Goal: Task Accomplishment & Management: Complete application form

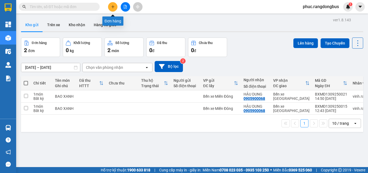
click at [115, 9] on button at bounding box center [112, 6] width 9 height 9
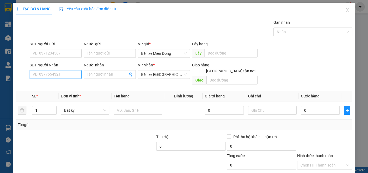
click at [54, 76] on input "SĐT Người Nhận" at bounding box center [56, 74] width 52 height 9
click at [63, 87] on div "0931953515 - DIỆP" at bounding box center [55, 85] width 45 height 6
type input "0931953515"
type input "DIỆP"
type input "BƯU ĐIỆN MỘ ĐỨC"
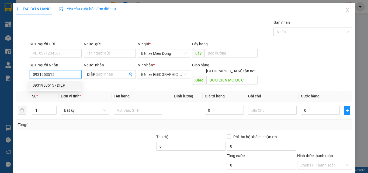
type input "100.000"
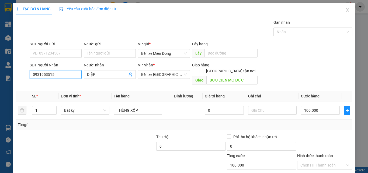
type input "0931953515"
drag, startPoint x: 107, startPoint y: 134, endPoint x: 260, endPoint y: 129, distance: 153.5
click at [110, 134] on div at bounding box center [120, 143] width 70 height 19
click at [80, 119] on div "Tổng: 1" at bounding box center [184, 124] width 337 height 10
click at [146, 106] on input "THÙNG XỐP" at bounding box center [138, 110] width 49 height 9
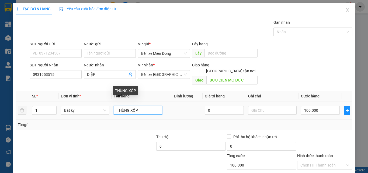
click at [146, 106] on input "THÙNG XỐP" at bounding box center [138, 110] width 49 height 9
type input "BAO XANH"
click at [126, 134] on div at bounding box center [120, 143] width 70 height 19
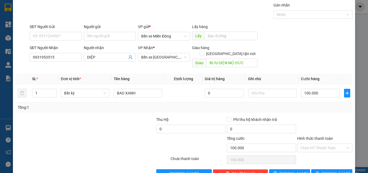
scroll to position [27, 0]
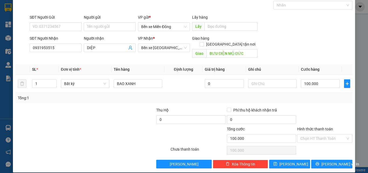
click at [148, 95] on div "Tổng: 1" at bounding box center [184, 98] width 333 height 6
drag, startPoint x: 81, startPoint y: 133, endPoint x: 139, endPoint y: 113, distance: 61.7
click at [81, 133] on div at bounding box center [64, 135] width 99 height 19
click at [348, 99] on div "Transit Pickup Surcharge Ids Transit Deliver Surcharge Ids Transit Deliver Surc…" at bounding box center [184, 80] width 337 height 175
click at [333, 81] on input "100.000" at bounding box center [320, 83] width 39 height 9
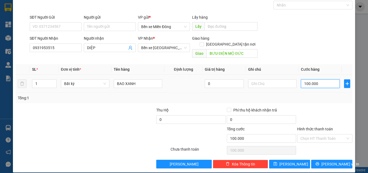
type input "0"
type input "8"
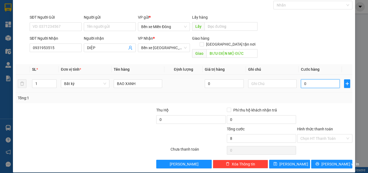
type input "08"
type input "80"
type input "080"
type input "8"
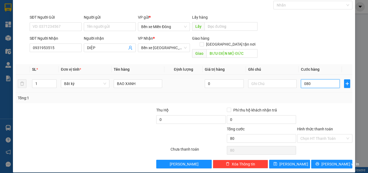
type input "8"
type input "08"
type input "0"
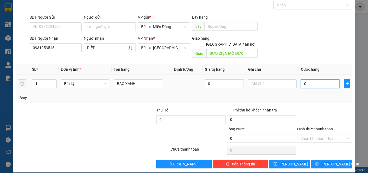
type input "8"
type input "08"
type input "80"
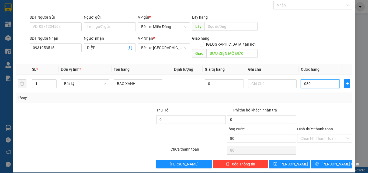
type input "080"
type input "80.000"
click at [326, 95] on div "Tổng: 1" at bounding box center [184, 98] width 333 height 6
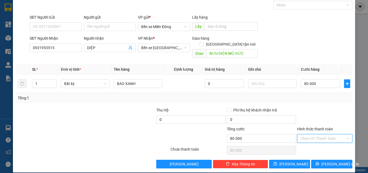
click at [329, 135] on input "Hình thức thanh toán" at bounding box center [323, 138] width 45 height 8
click at [325, 141] on div "Tại văn phòng" at bounding box center [322, 143] width 48 height 6
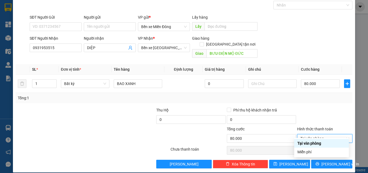
type input "0"
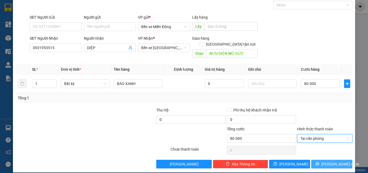
click at [330, 161] on span "[PERSON_NAME] và In" at bounding box center [341, 164] width 38 height 6
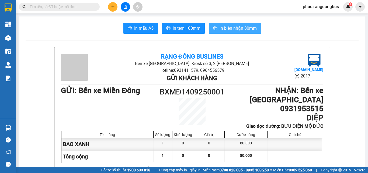
click at [246, 23] on button "In biên nhận 80mm" at bounding box center [235, 28] width 52 height 11
